Goal: Information Seeking & Learning: Learn about a topic

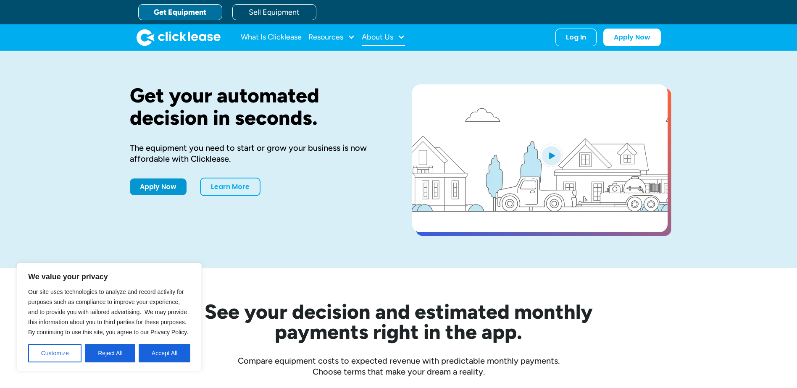
click at [393, 37] on div "About Us" at bounding box center [378, 37] width 32 height 0
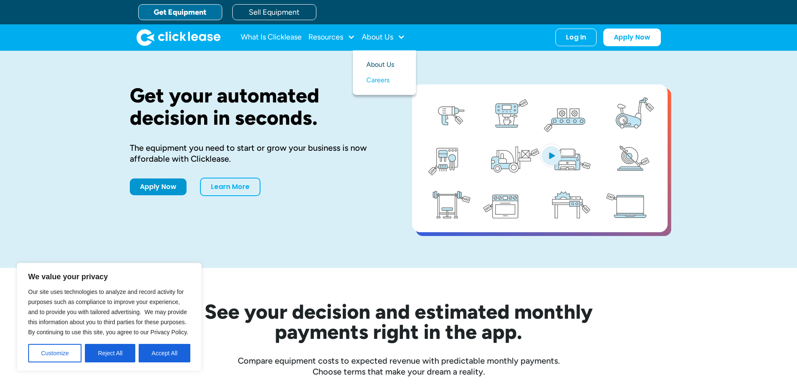
click at [388, 63] on link "About Us" at bounding box center [385, 65] width 36 height 16
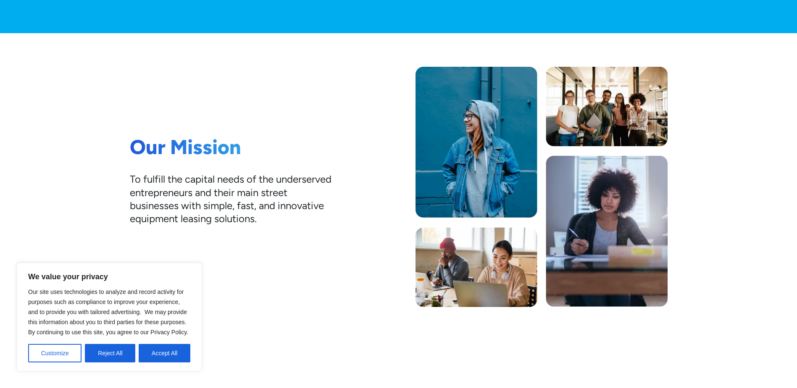
scroll to position [224, 0]
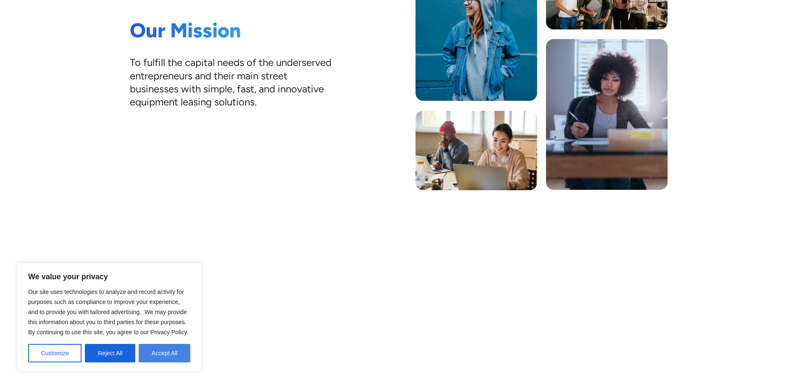
click at [166, 354] on button "Accept All" at bounding box center [165, 353] width 52 height 18
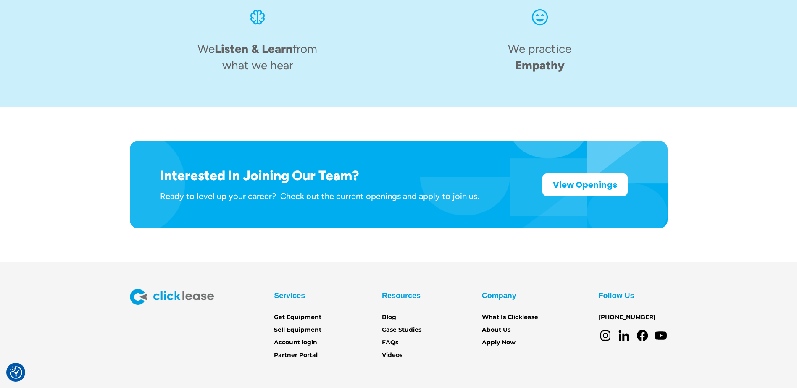
scroll to position [1303, 0]
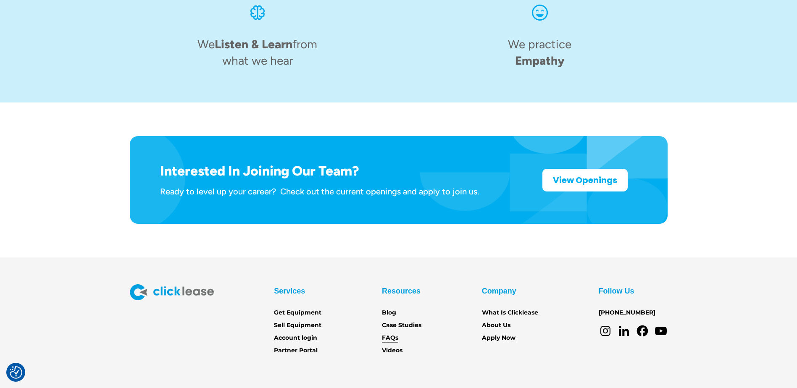
click at [390, 334] on link "FAQs" at bounding box center [390, 338] width 16 height 9
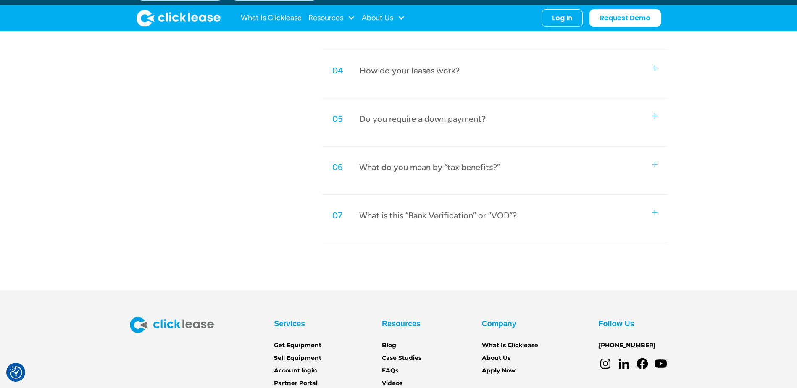
scroll to position [499, 0]
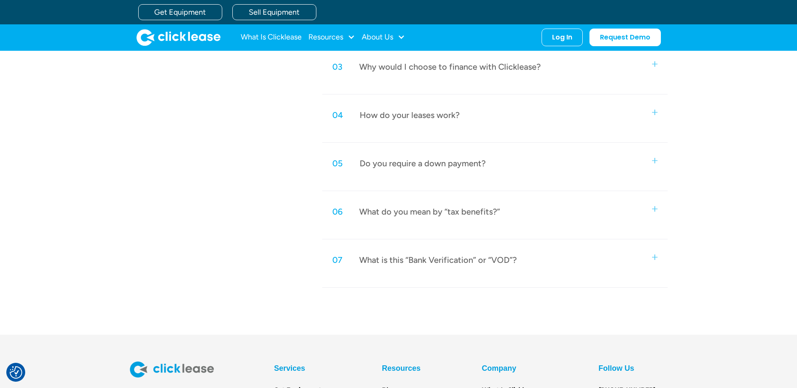
click at [654, 258] on img at bounding box center [654, 257] width 5 height 5
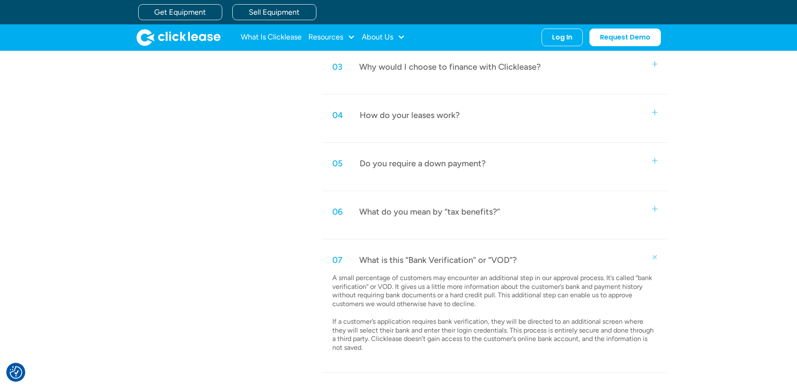
click at [656, 258] on img at bounding box center [655, 257] width 8 height 8
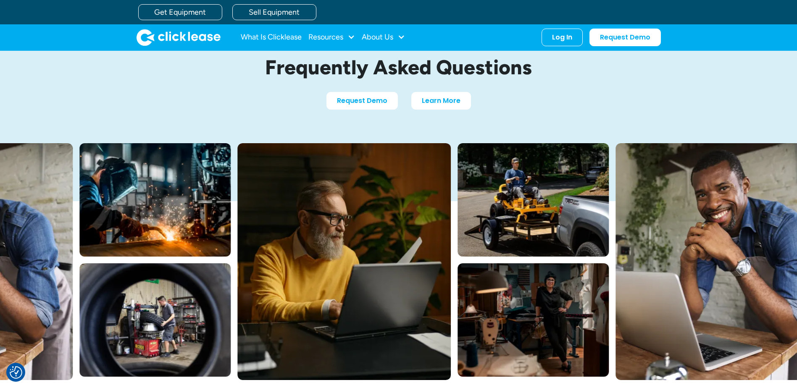
scroll to position [0, 0]
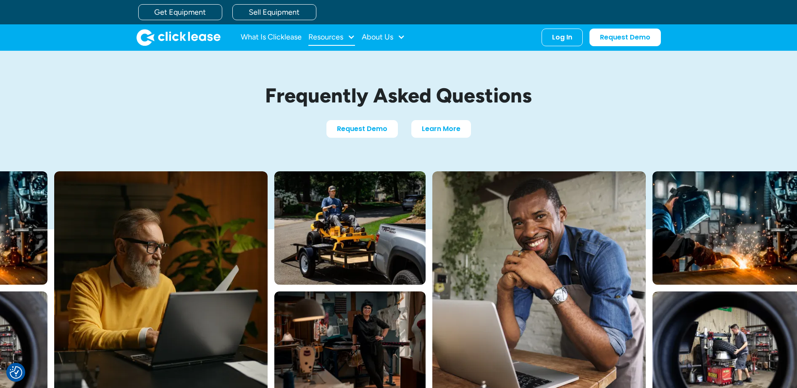
click at [340, 37] on div "Resources" at bounding box center [326, 37] width 35 height 0
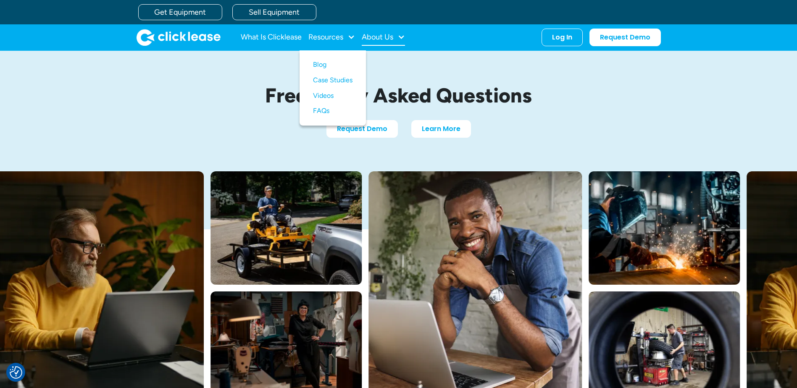
click at [376, 37] on div "About Us" at bounding box center [378, 37] width 32 height 0
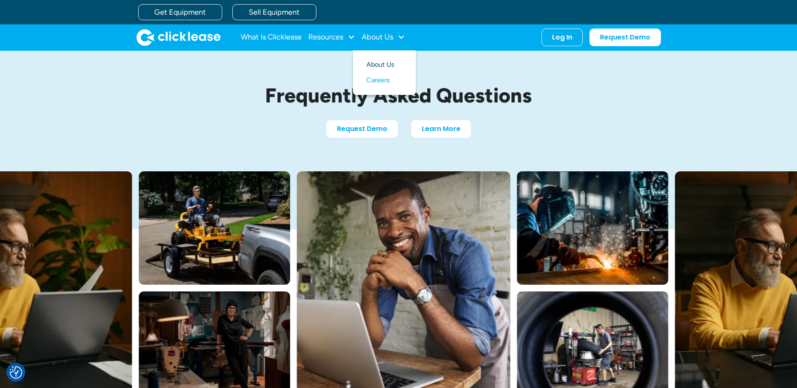
click at [380, 63] on link "About Us" at bounding box center [385, 65] width 36 height 16
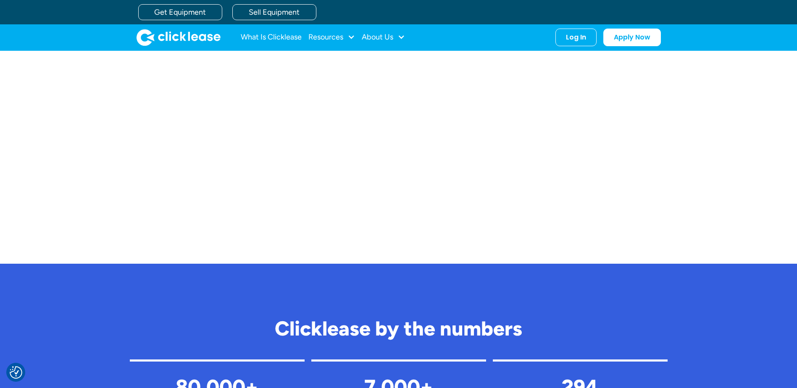
scroll to position [574, 0]
